Goal: Check status

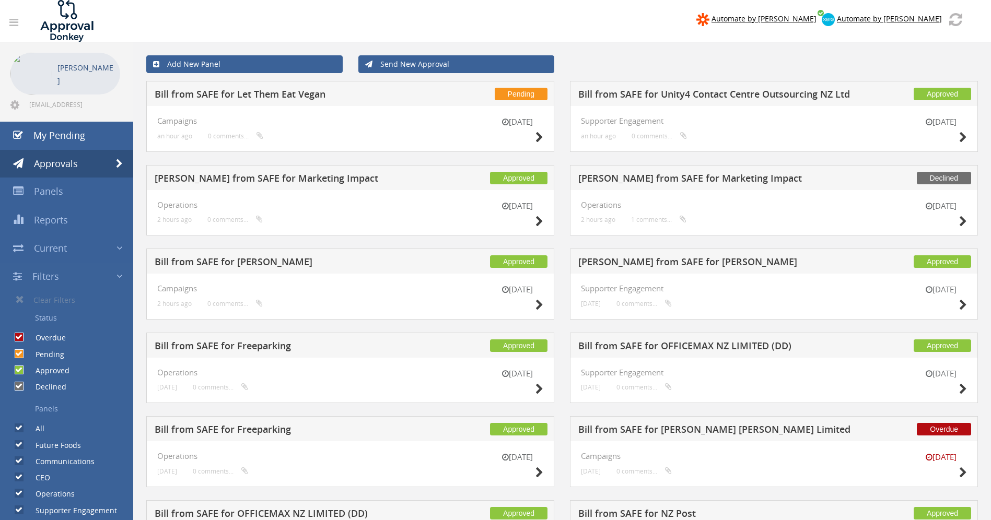
click at [958, 220] on div "[DATE]" at bounding box center [941, 216] width 52 height 30
click at [962, 221] on icon at bounding box center [963, 221] width 8 height 11
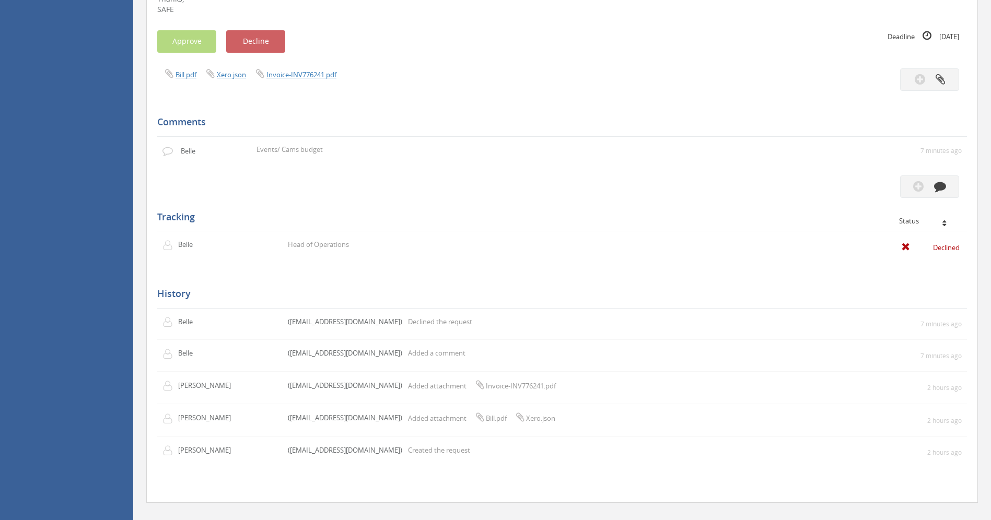
scroll to position [333, 0]
click at [946, 223] on icon at bounding box center [944, 224] width 4 height 7
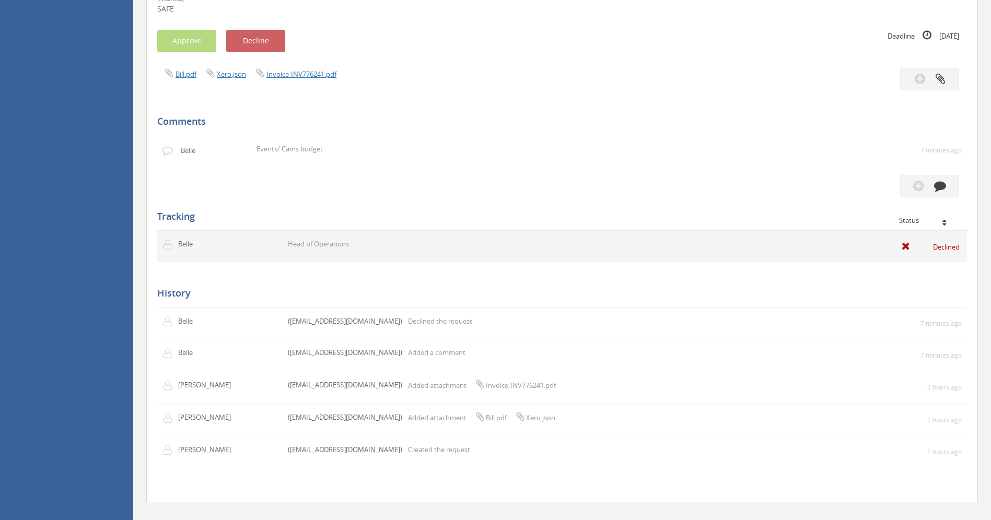
click at [906, 245] on icon at bounding box center [914, 246] width 24 height 10
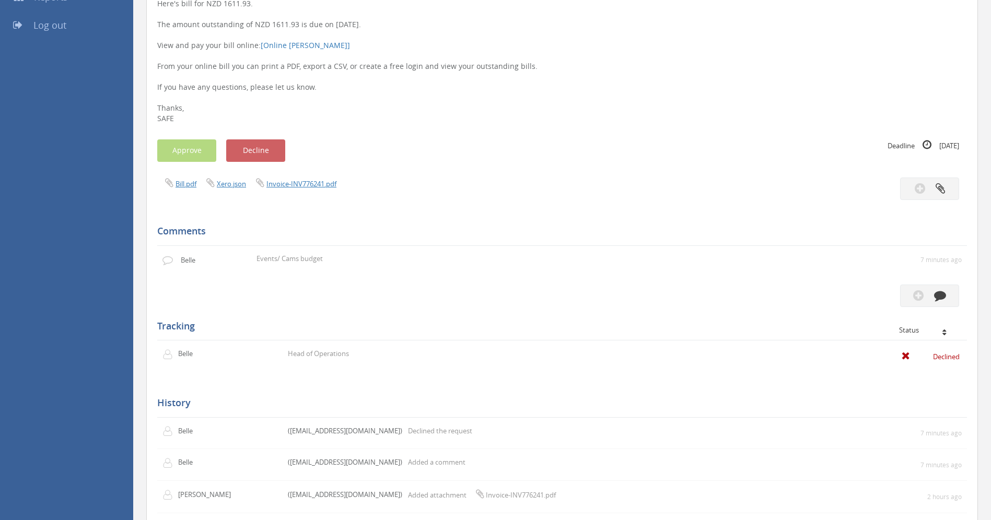
scroll to position [0, 0]
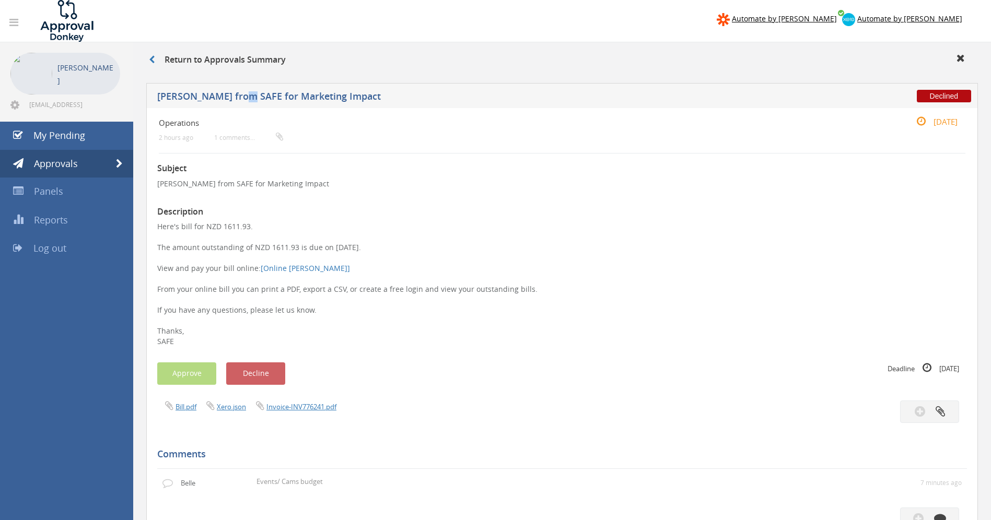
click at [235, 95] on h5 "[PERSON_NAME] from SAFE for Marketing Impact" at bounding box center [441, 97] width 569 height 13
click at [157, 59] on link at bounding box center [157, 59] width 16 height 11
